Goal: Information Seeking & Learning: Learn about a topic

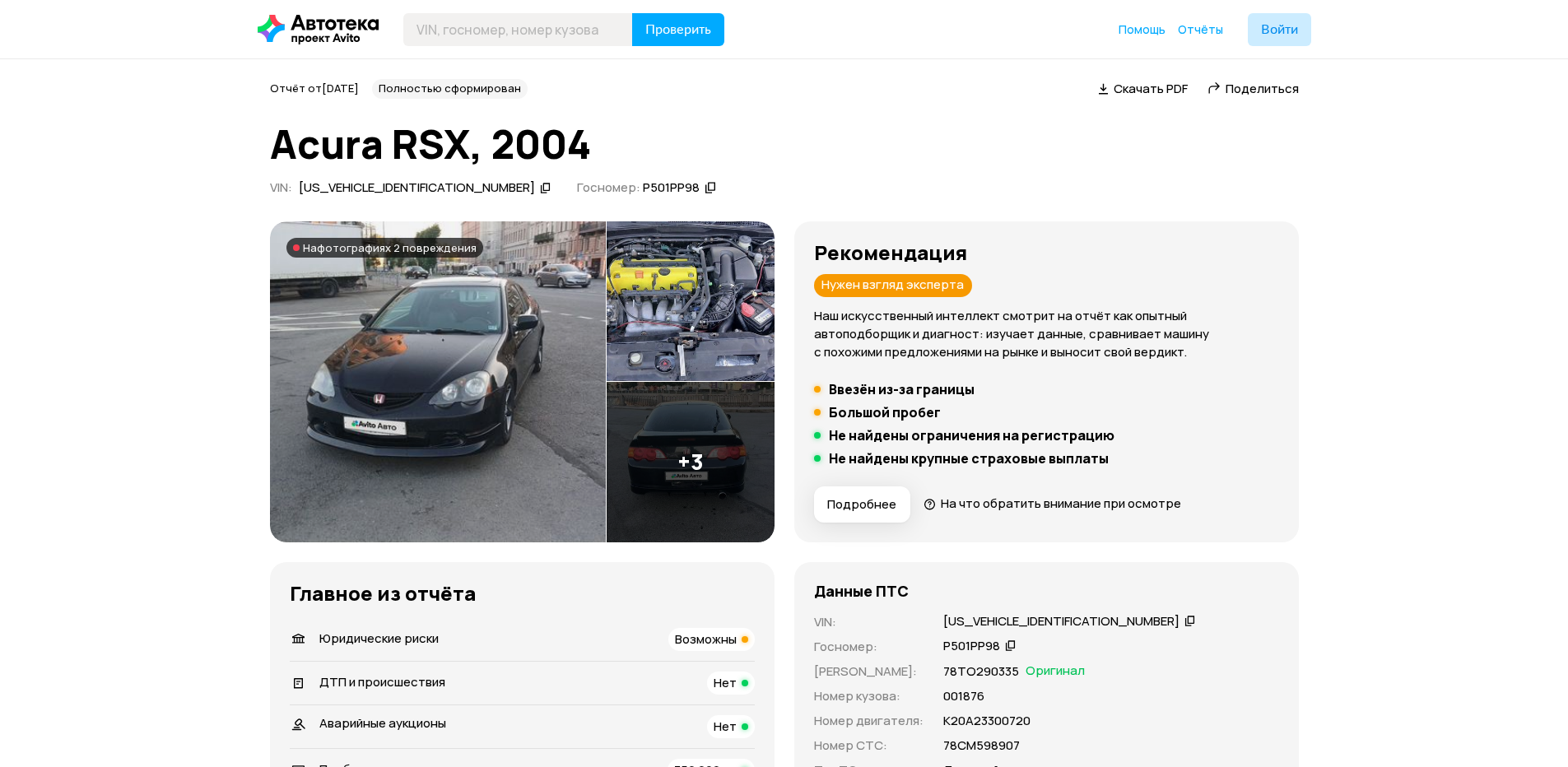
click at [448, 315] on img at bounding box center [438, 382] width 336 height 321
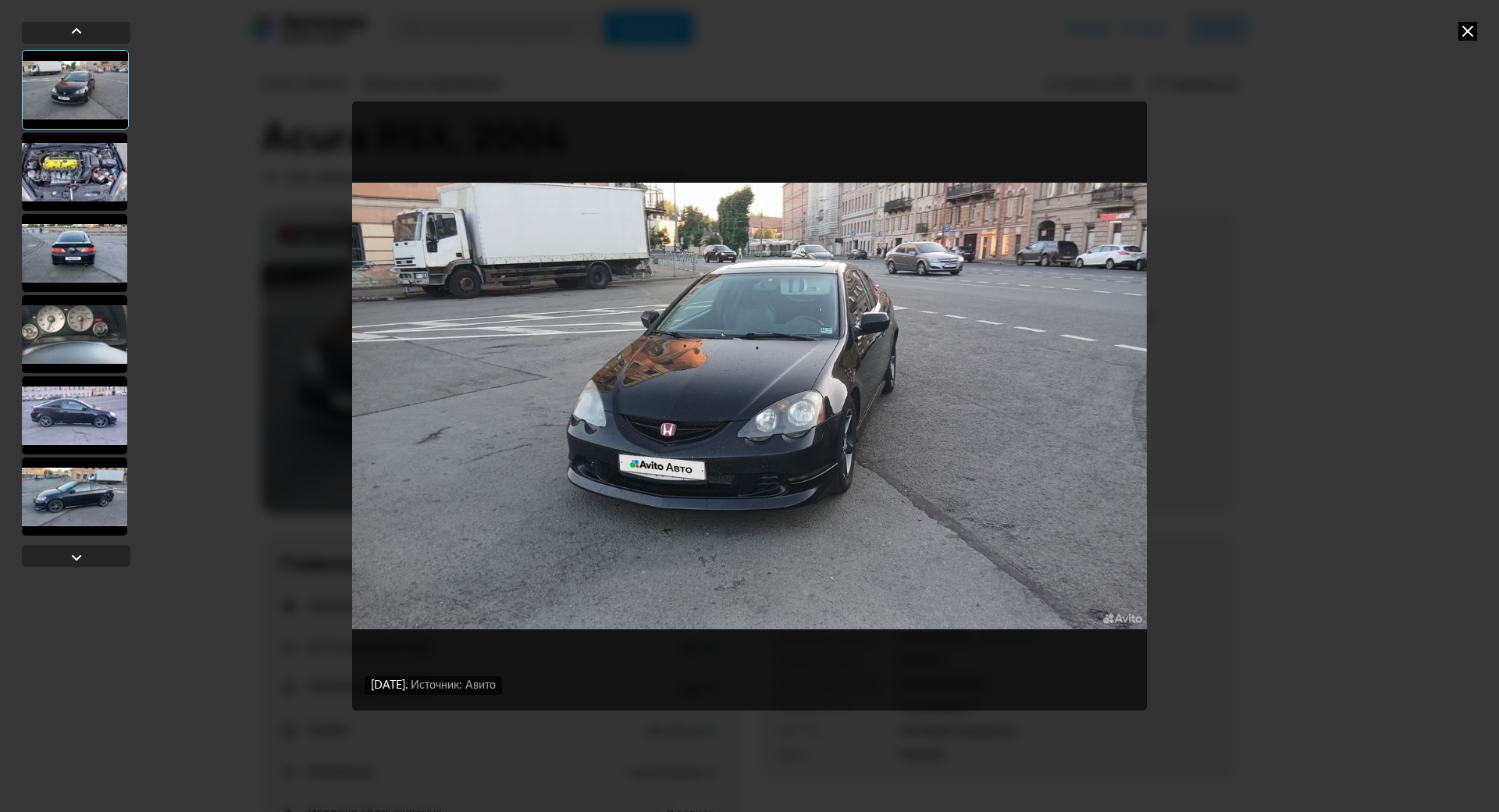
click at [12, 191] on div "[DATE] Источник: Авито [DATE] Источник: Авито" at bounding box center [749, 406] width 1499 height 812
click at [25, 180] on div at bounding box center [74, 171] width 105 height 78
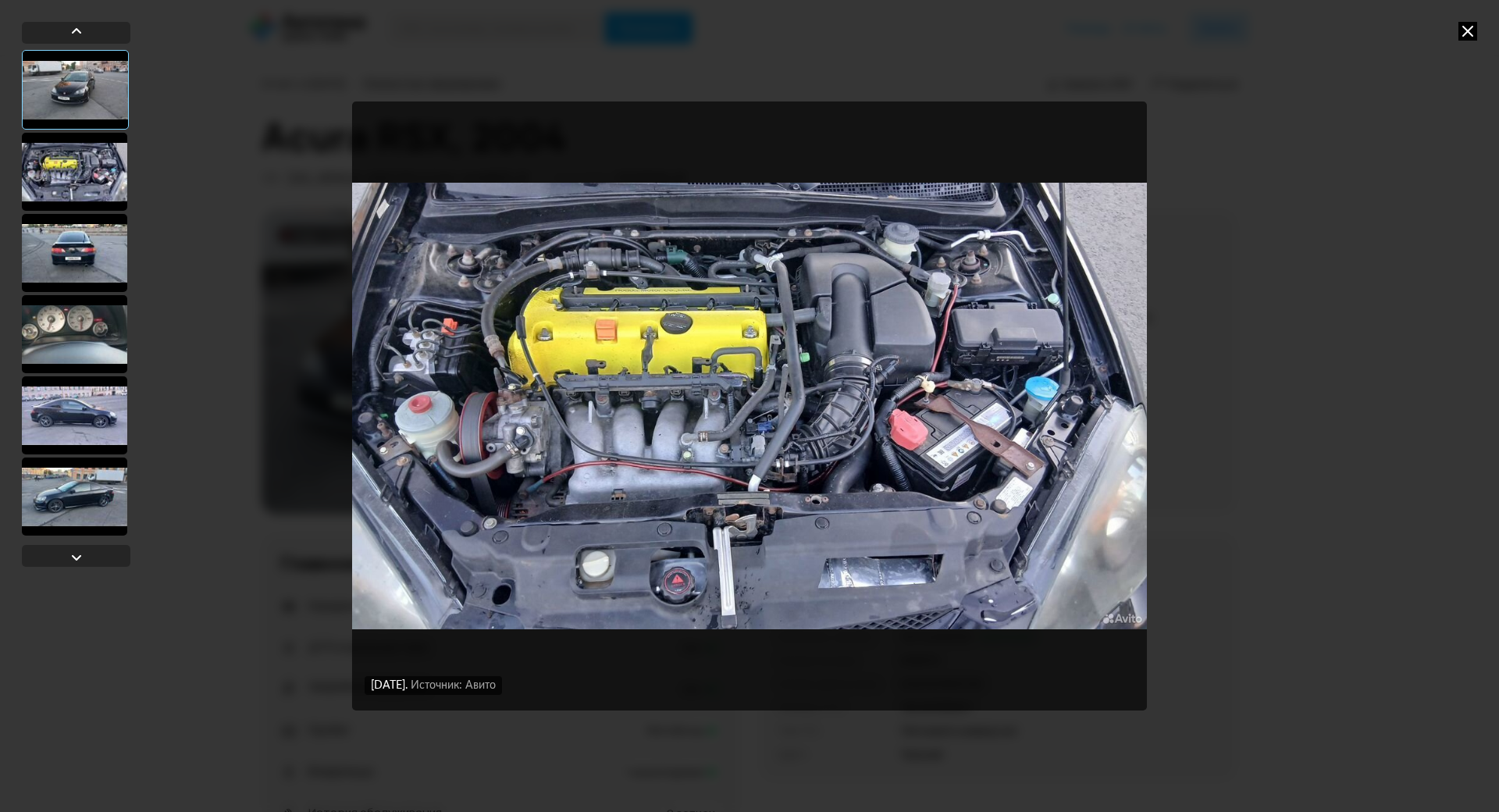
click at [51, 238] on div at bounding box center [74, 253] width 105 height 78
click at [46, 304] on div at bounding box center [74, 334] width 105 height 78
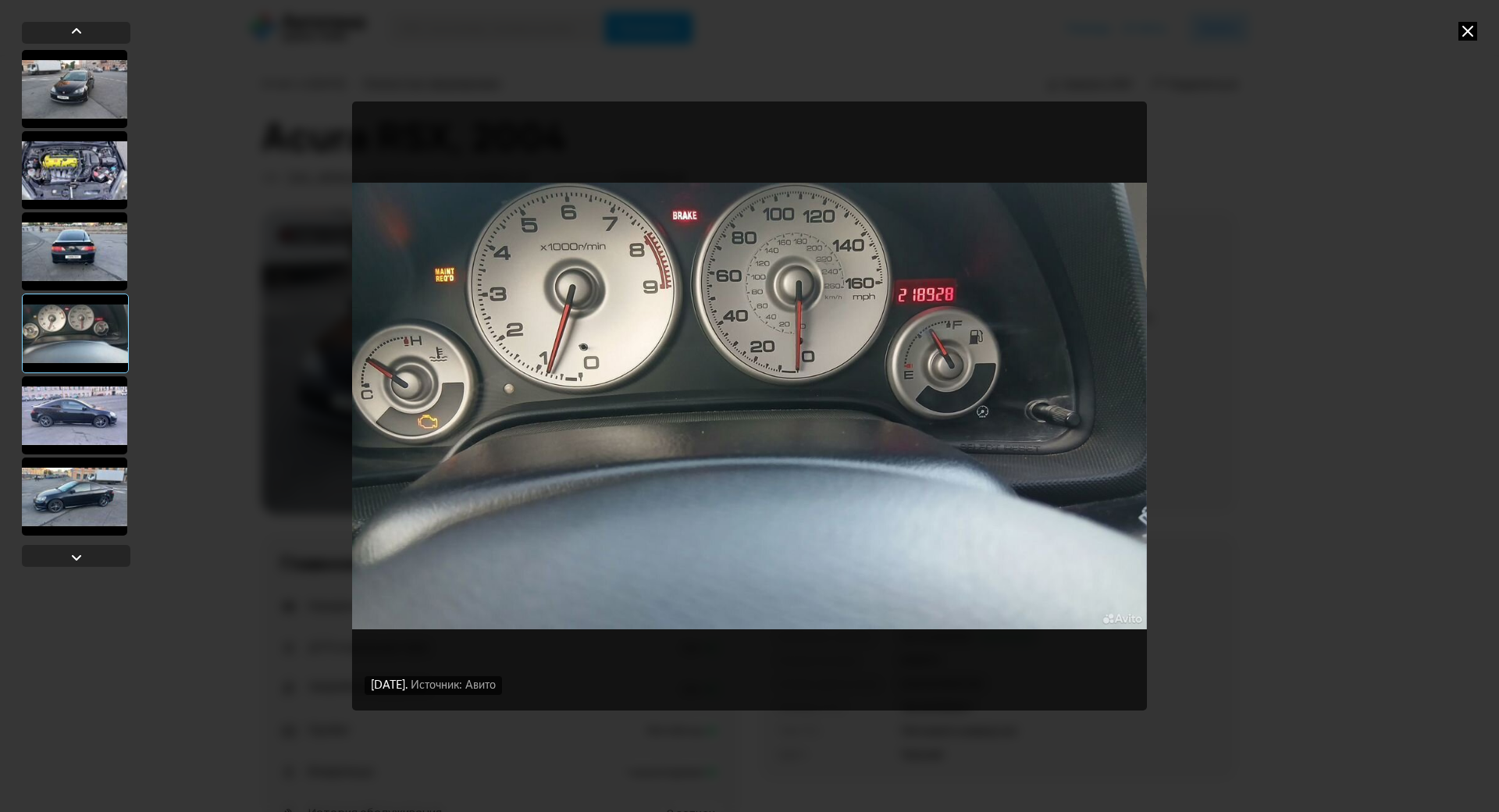
click at [66, 244] on div at bounding box center [74, 251] width 105 height 78
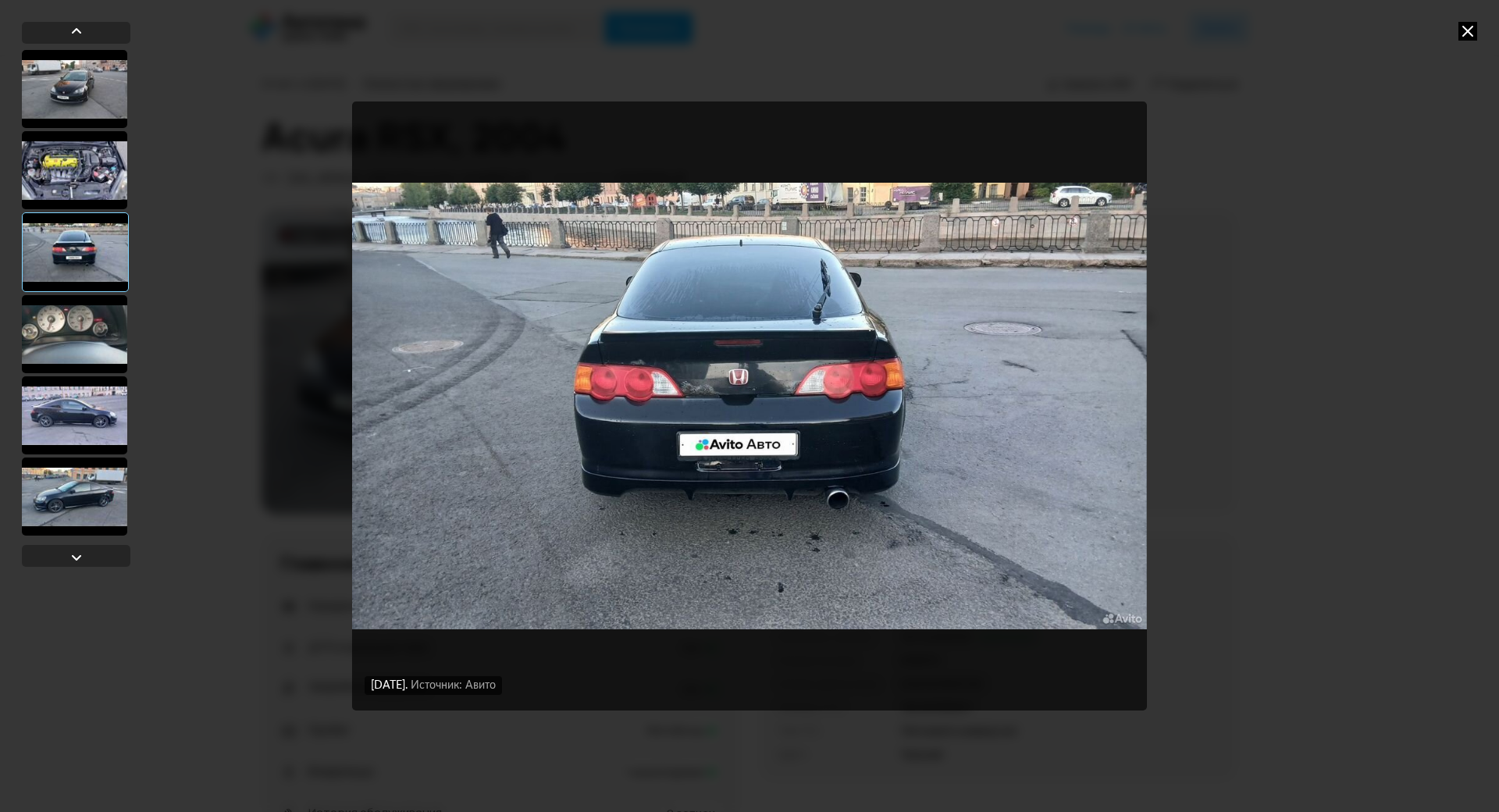
click at [68, 320] on div at bounding box center [74, 334] width 105 height 78
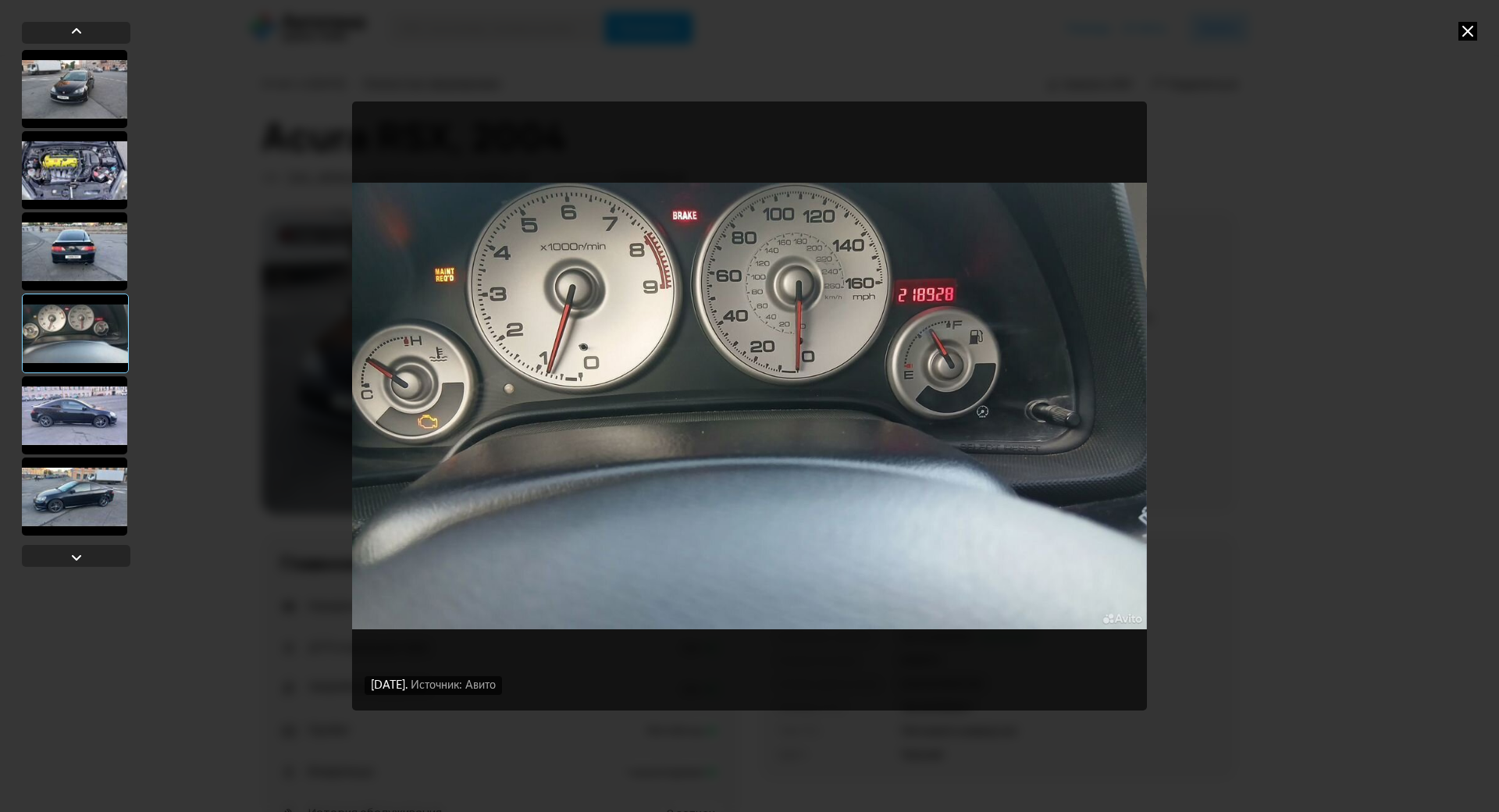
click at [86, 432] on div at bounding box center [74, 415] width 105 height 78
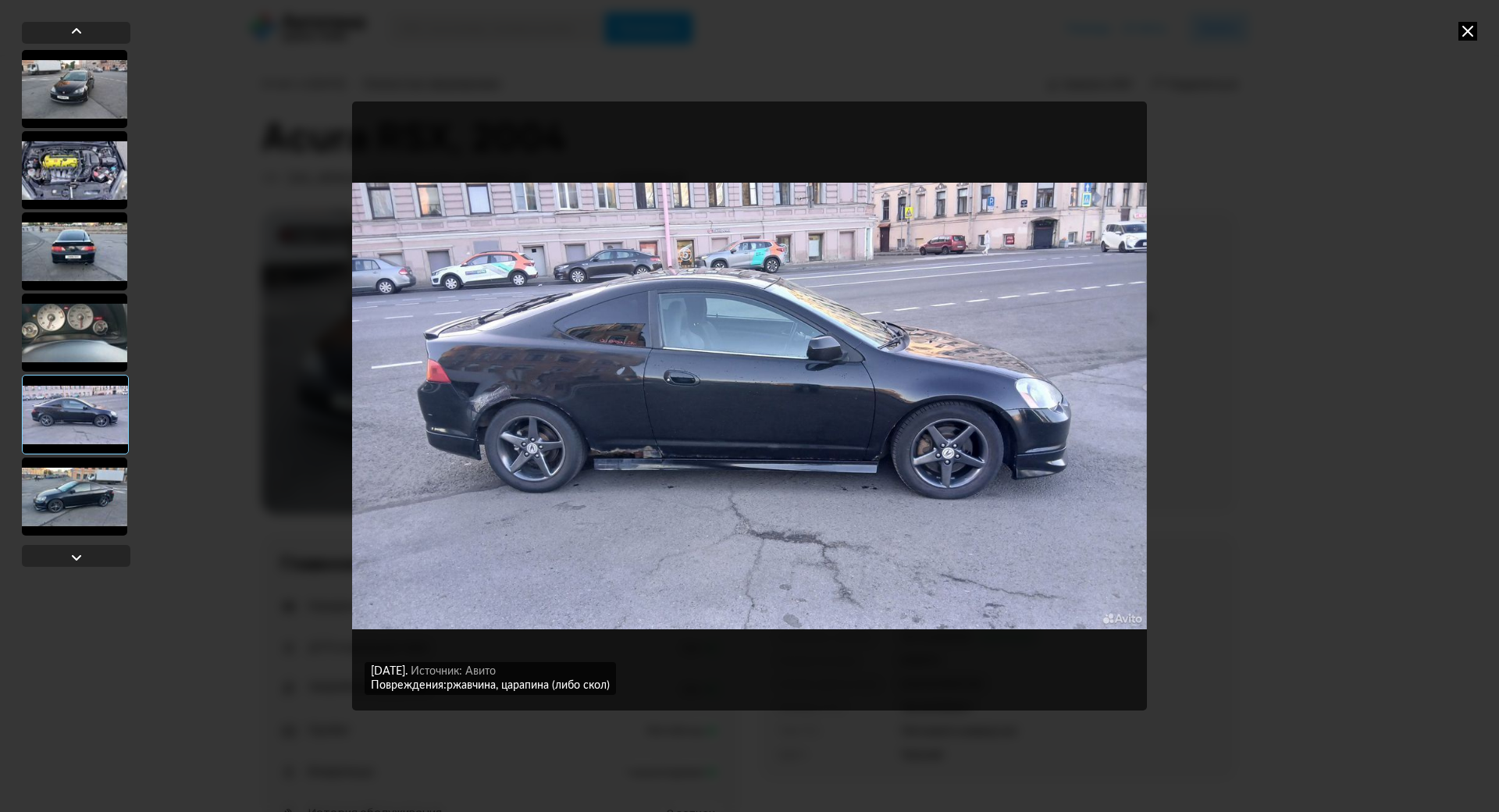
click at [99, 492] on div at bounding box center [74, 496] width 105 height 78
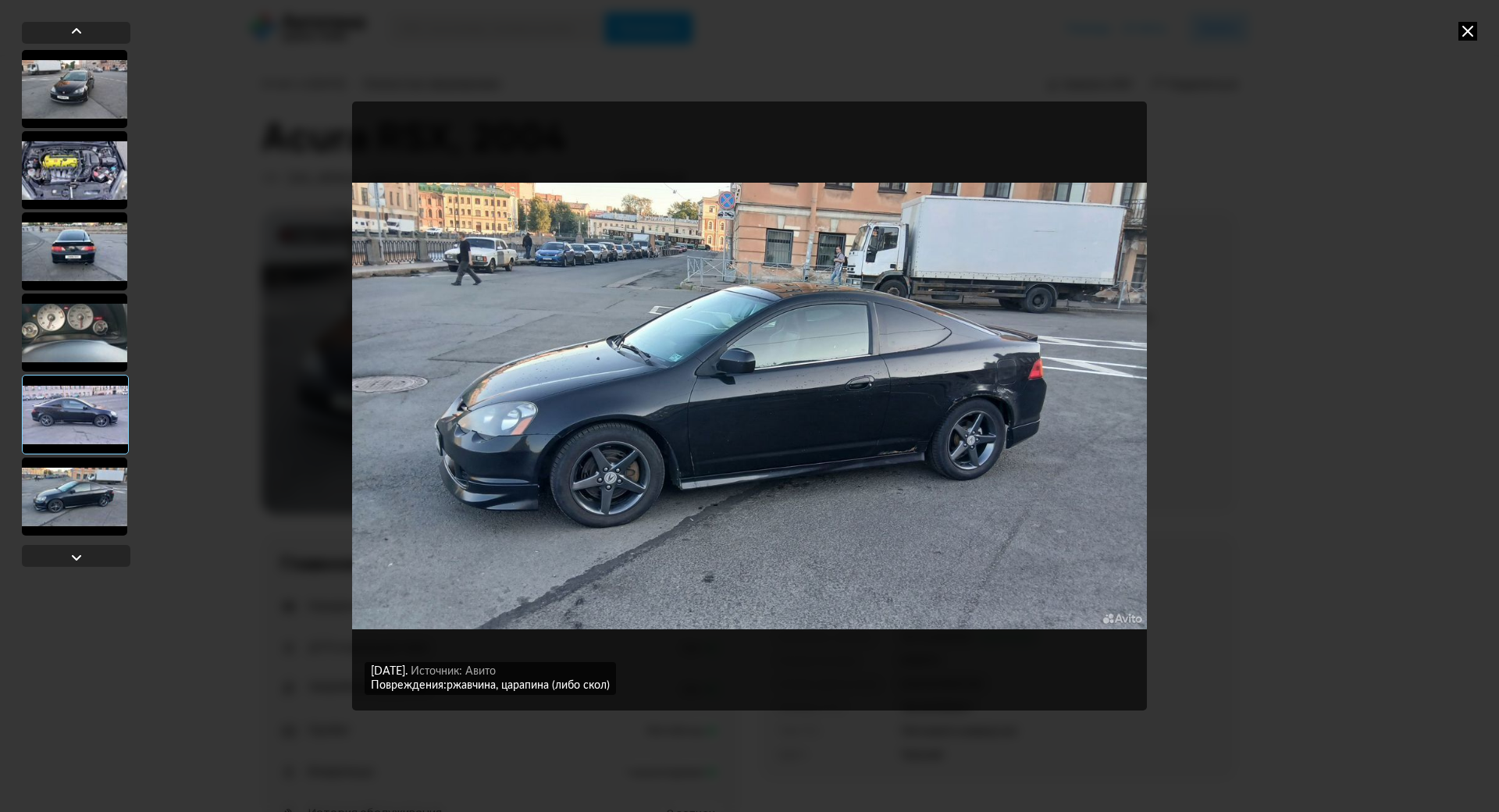
click at [95, 534] on div at bounding box center [74, 496] width 105 height 78
click at [92, 555] on div at bounding box center [76, 555] width 109 height 22
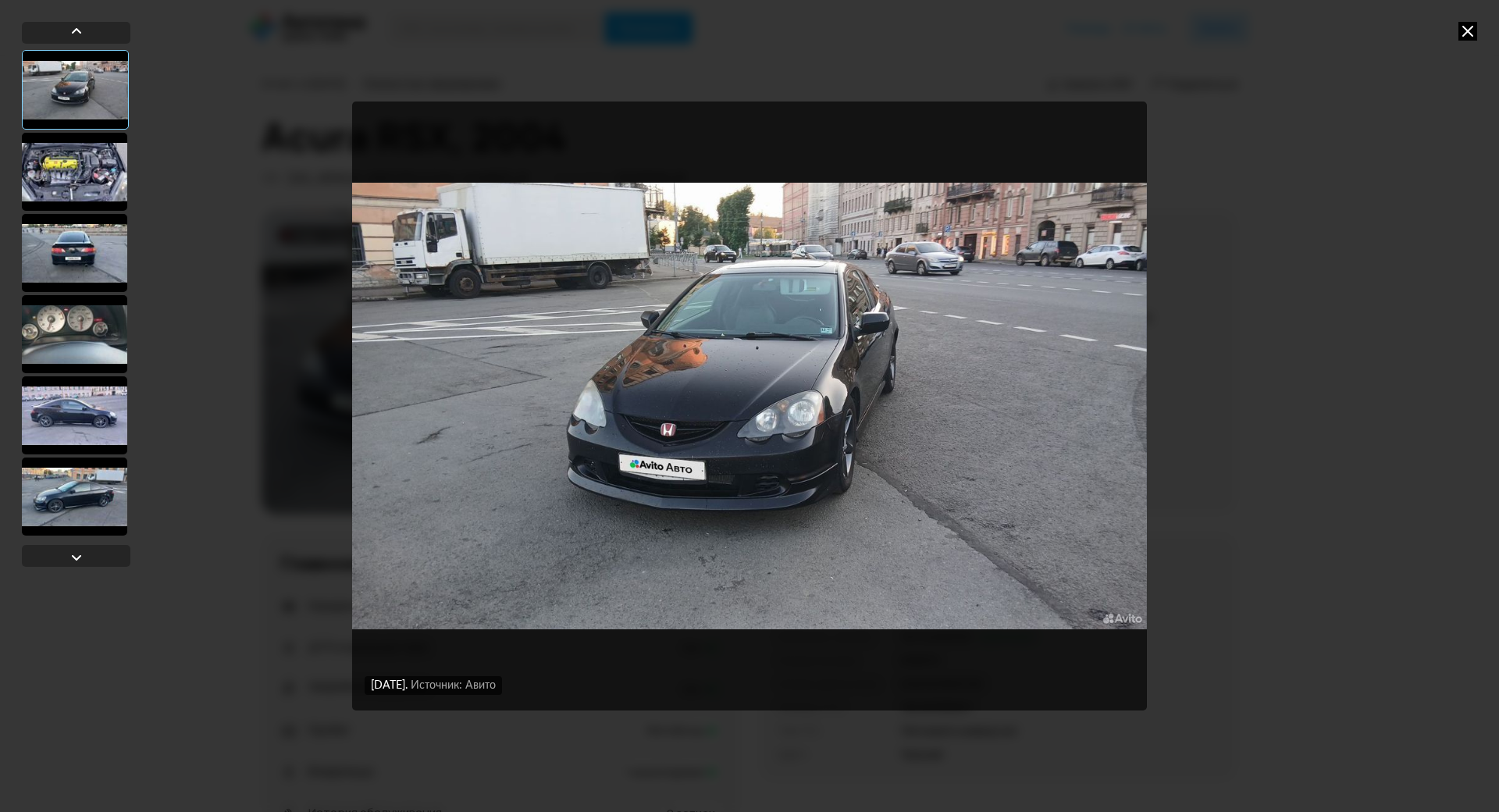
click at [1220, 241] on div "[DATE] Источник: Авито [DATE] Источник: Авито [DATE] Источник: Авито [DATE] Ист…" at bounding box center [749, 406] width 1499 height 812
click at [1471, 30] on icon at bounding box center [1467, 31] width 19 height 19
